Goal: Task Accomplishment & Management: Use online tool/utility

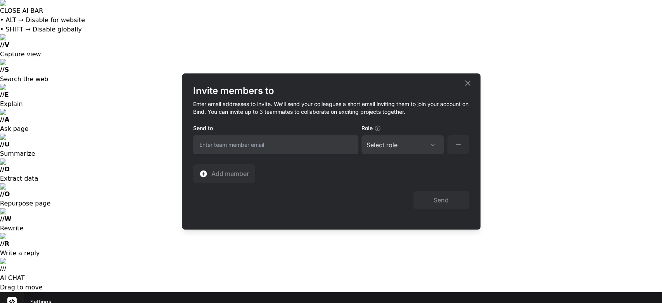
click at [210, 144] on input "email" at bounding box center [275, 144] width 165 height 19
type input "ricardoceja97@outlook.com"
click at [422, 144] on div "Select role" at bounding box center [403, 144] width 73 height 9
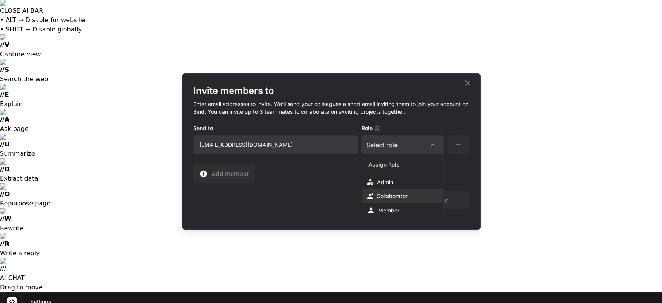
click at [400, 196] on div "Collaborator" at bounding box center [392, 196] width 31 height 8
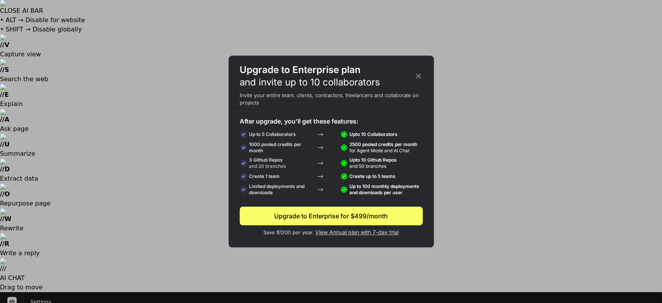
click at [418, 75] on icon at bounding box center [418, 76] width 9 height 9
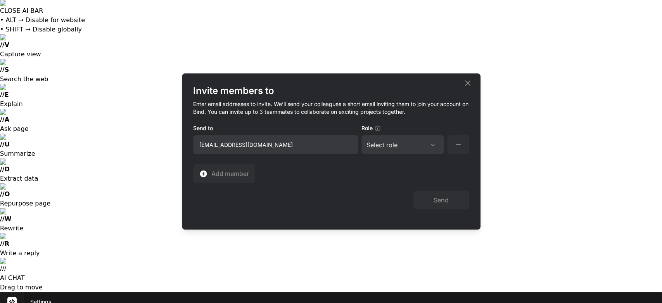
click at [465, 86] on icon at bounding box center [467, 82] width 9 height 9
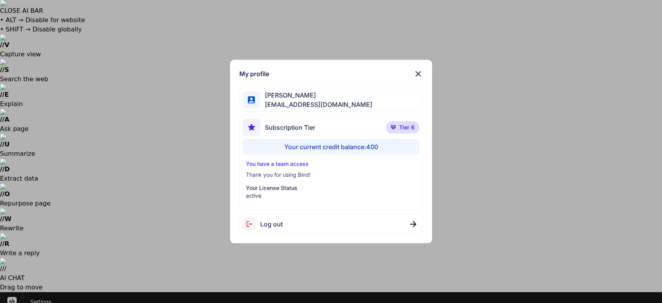
click at [116, 139] on div "My profile Ricardo Ceja Jr ricardoceja97@gmail.com Subscription Tier Tier 6 You…" at bounding box center [331, 151] width 662 height 303
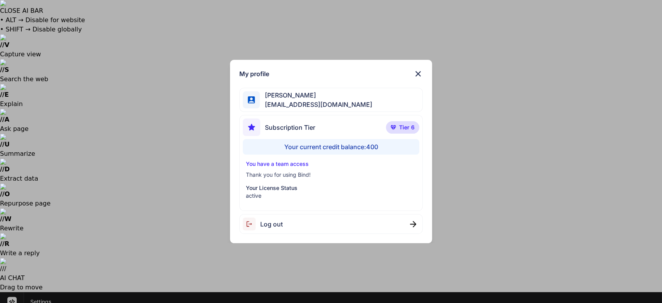
click at [272, 230] on div "Log out" at bounding box center [263, 223] width 40 height 13
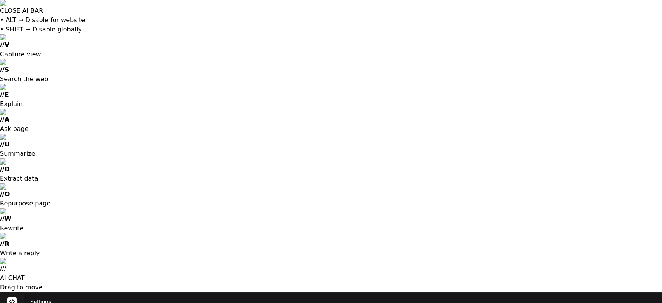
type input "2"
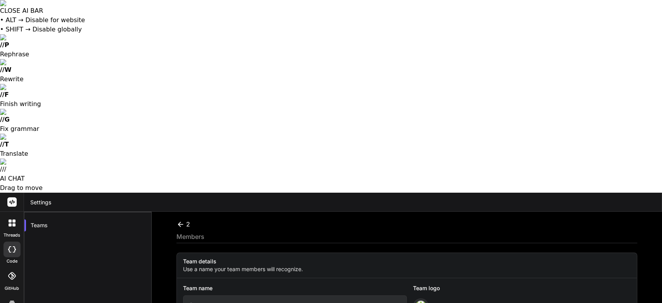
click at [353, 295] on input "2" at bounding box center [295, 304] width 224 height 19
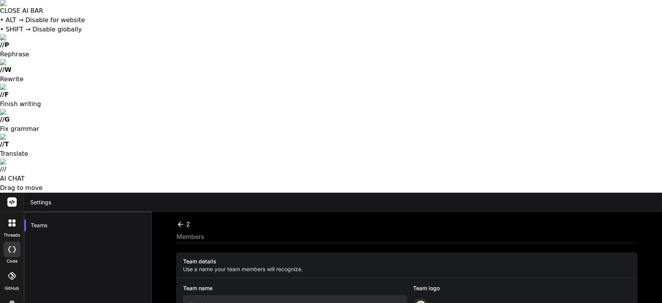
click at [205, 295] on input "Team1" at bounding box center [295, 304] width 224 height 19
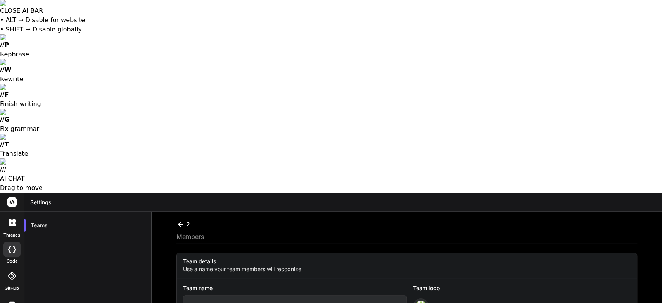
click at [289, 295] on input "2" at bounding box center [295, 304] width 224 height 19
type input "T"
type input "Ricardo's Workspace 1"
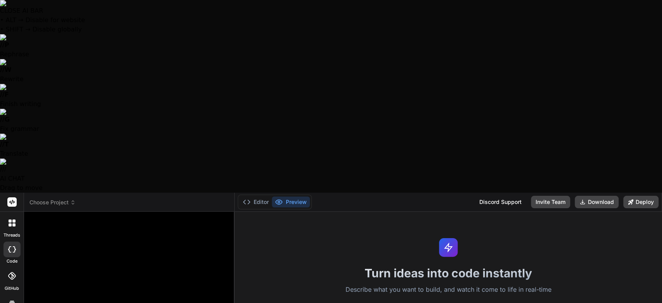
type textarea "w"
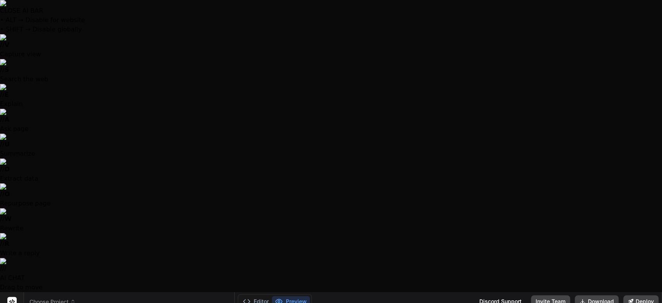
click at [65, 298] on span "Choose Project" at bounding box center [52, 302] width 46 height 8
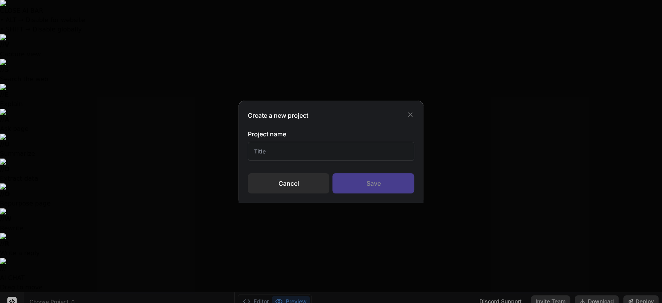
click at [300, 149] on input "text" at bounding box center [331, 151] width 167 height 19
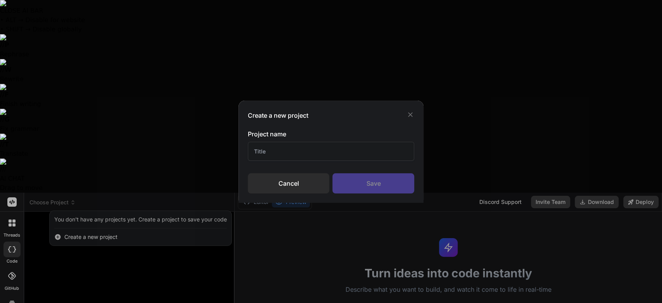
click at [300, 149] on input "text" at bounding box center [331, 151] width 167 height 19
click at [278, 151] on input "Website Chat's" at bounding box center [331, 151] width 167 height 19
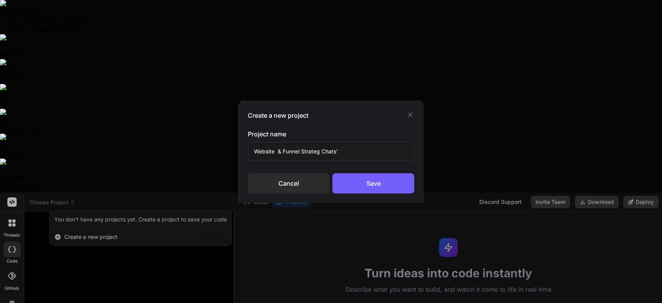
click at [276, 149] on input "Website & Funnel Strateg Chats'" at bounding box center [331, 151] width 167 height 19
click at [357, 149] on input "Website & Funnel Strateg Chats'" at bounding box center [331, 151] width 167 height 19
type input "Website & Funnel Strateg Chat's"
click at [376, 183] on div "Save" at bounding box center [374, 183] width 82 height 20
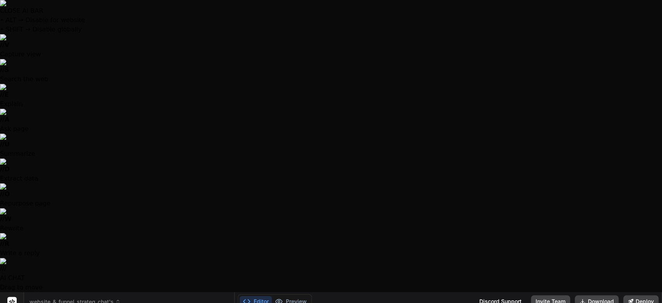
click at [118, 299] on icon at bounding box center [117, 301] width 5 height 5
click at [113, 148] on div at bounding box center [331, 151] width 662 height 303
click at [83, 298] on span "website_&_funnel_strateg_chat's" at bounding box center [74, 302] width 91 height 8
click at [101, 298] on span "website_&_funnel_strateg_chat's" at bounding box center [74, 302] width 91 height 8
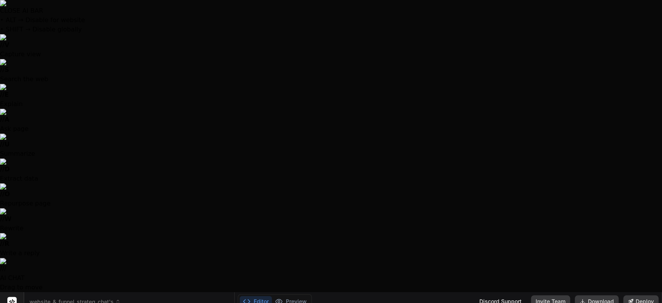
click at [111, 298] on span "website_&_funnel_strateg_chat's" at bounding box center [74, 302] width 91 height 8
click at [70, 298] on span "website_&_funnel_strateg_chat's" at bounding box center [74, 302] width 91 height 8
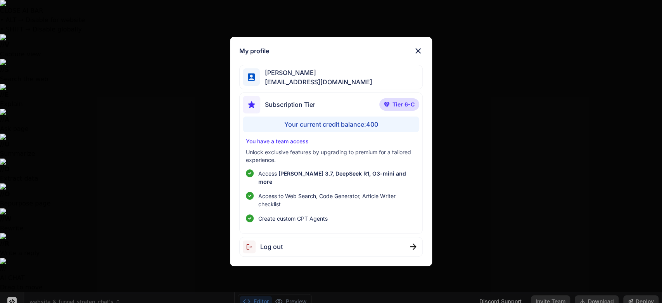
click at [13, 281] on div "My profile Ricardo Ceja jrbuyshouses@gmx.com Subscription Tier Tier 6-C Your cu…" at bounding box center [331, 151] width 662 height 303
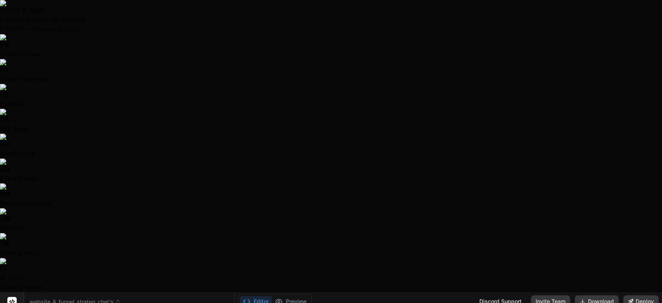
click at [87, 298] on span "website_&_funnel_strateg_chat's" at bounding box center [74, 302] width 91 height 8
drag, startPoint x: 64, startPoint y: 45, endPoint x: 54, endPoint y: 47, distance: 9.9
click at [93, 298] on span "website_&_funnel_strateg_chat's" at bounding box center [74, 302] width 91 height 8
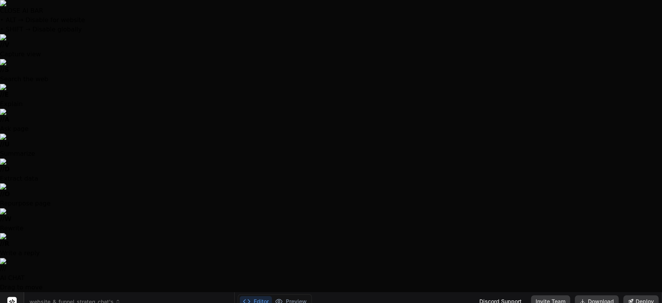
click at [116, 299] on icon at bounding box center [117, 301] width 5 height 5
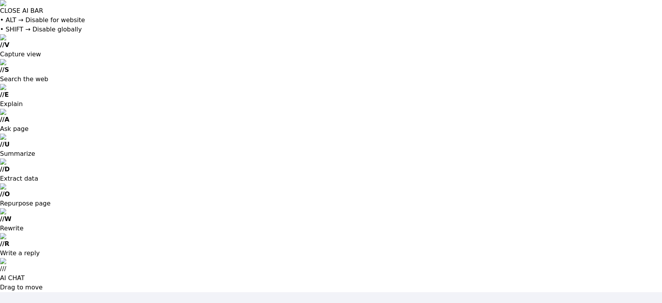
type input "[EMAIL_ADDRESS][DOMAIN_NAME]"
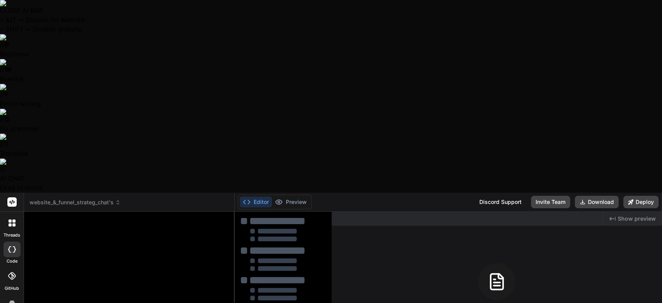
type textarea "x"
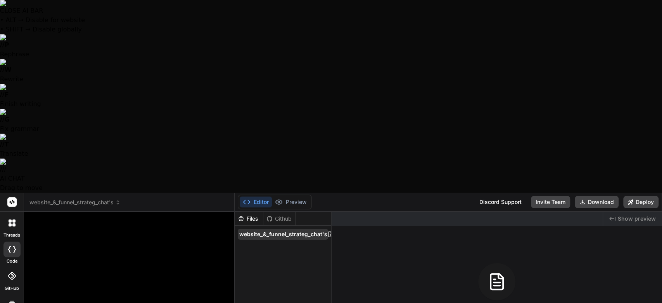
click at [329, 231] on icon at bounding box center [330, 234] width 6 height 6
click at [305, 230] on span "website_&_funnel_strateg_chat's" at bounding box center [283, 234] width 88 height 8
click at [329, 231] on icon at bounding box center [330, 234] width 6 height 6
click at [306, 230] on span "website_&_funnel_strateg_chat's" at bounding box center [283, 234] width 88 height 8
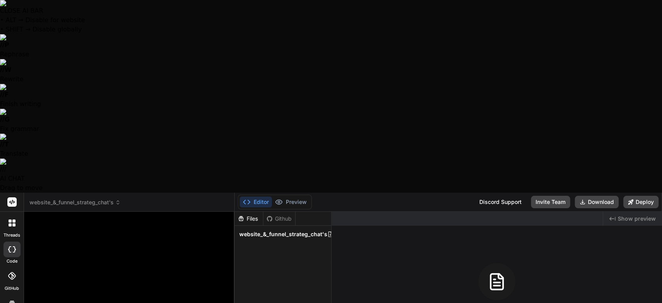
drag, startPoint x: 237, startPoint y: 41, endPoint x: 320, endPoint y: 48, distance: 82.6
click at [329, 231] on icon at bounding box center [330, 233] width 4 height 5
type input "h"
type input "1"
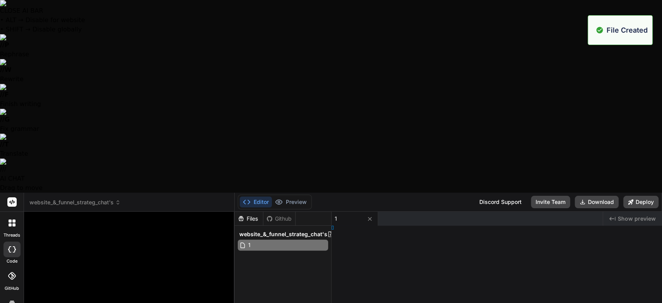
type textarea "x"
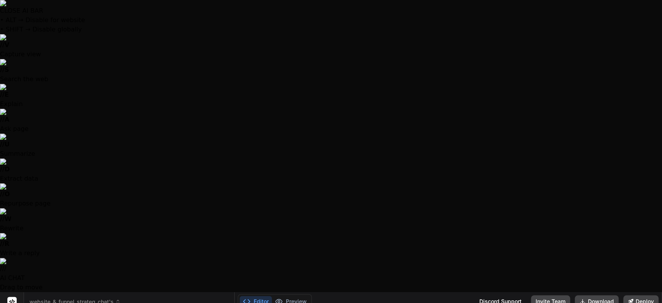
drag, startPoint x: 298, startPoint y: 69, endPoint x: 334, endPoint y: 39, distance: 46.9
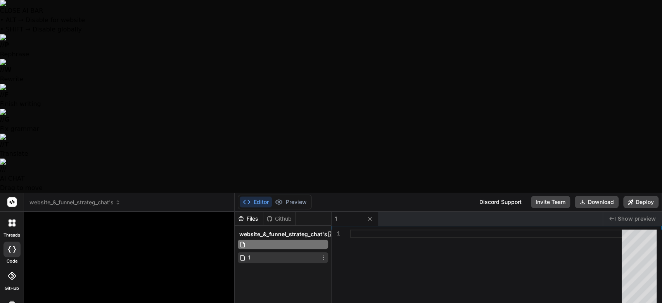
type input "2"
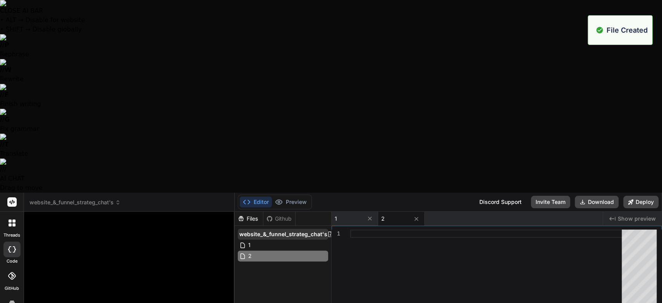
click at [327, 231] on icon at bounding box center [330, 234] width 6 height 6
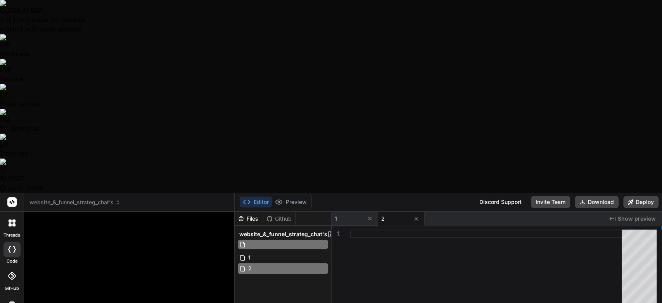
type input "3"
